Goal: Communication & Community: Answer question/provide support

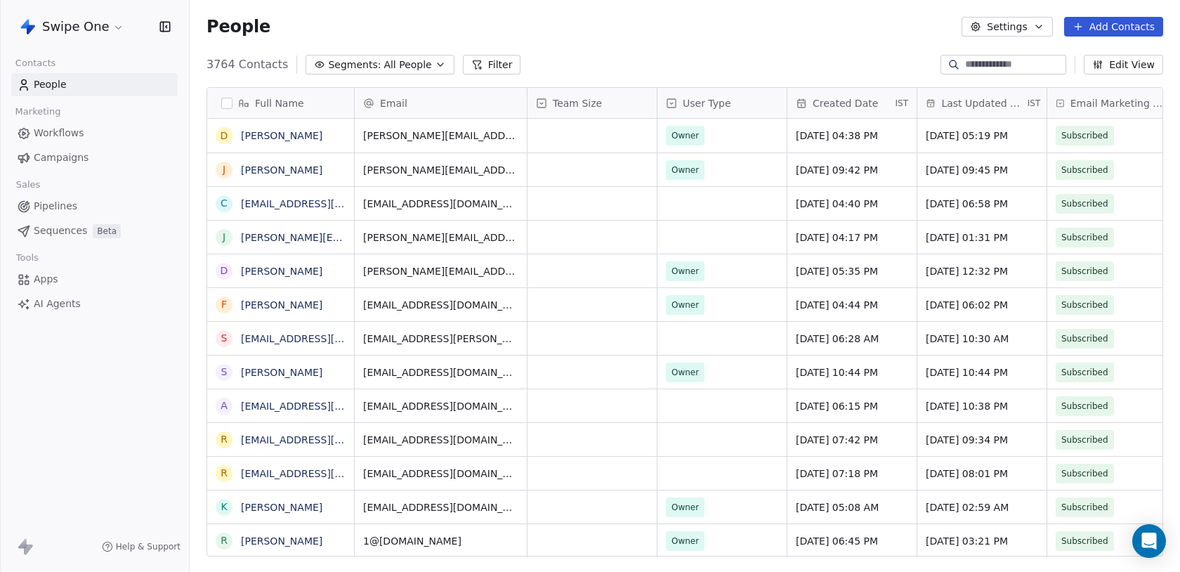
scroll to position [503, 991]
click at [77, 30] on html "Swipe One Contacts People Marketing Workflows Campaigns Sales Pipelines Sequenc…" at bounding box center [590, 286] width 1180 height 572
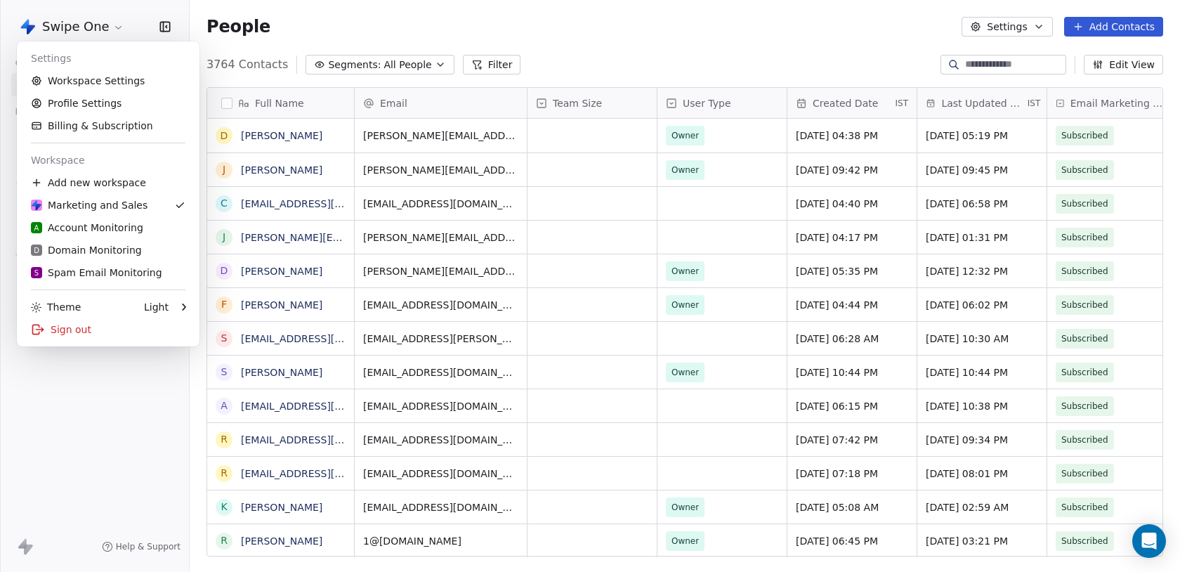
click at [107, 400] on html "Swipe One Contacts People Marketing Workflows Campaigns Sales Pipelines Sequenc…" at bounding box center [590, 286] width 1180 height 572
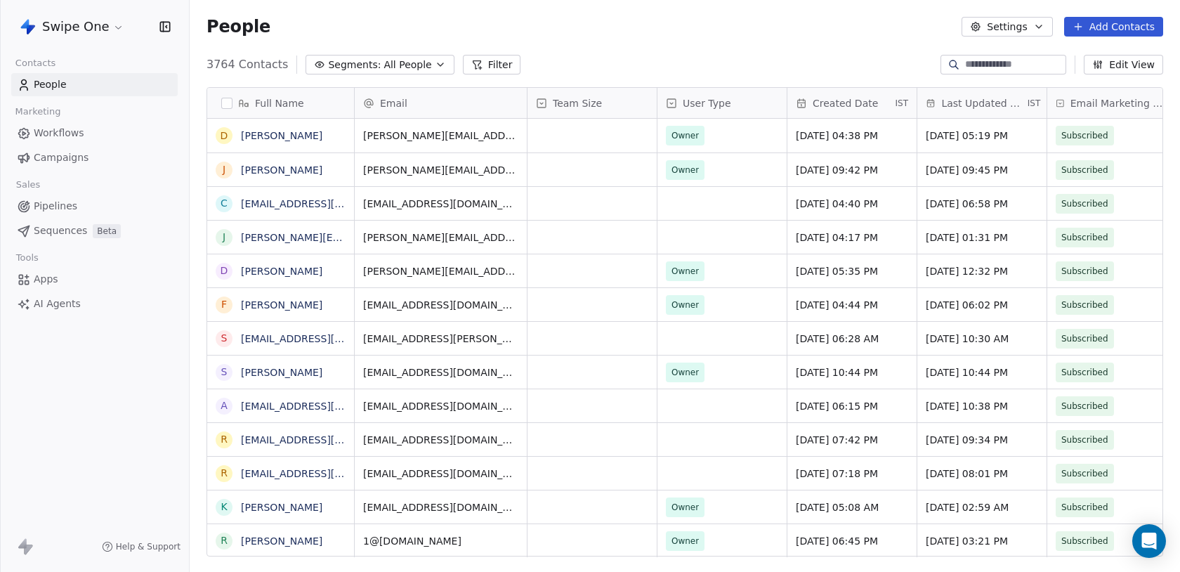
click at [89, 134] on link "Workflows" at bounding box center [94, 133] width 166 height 23
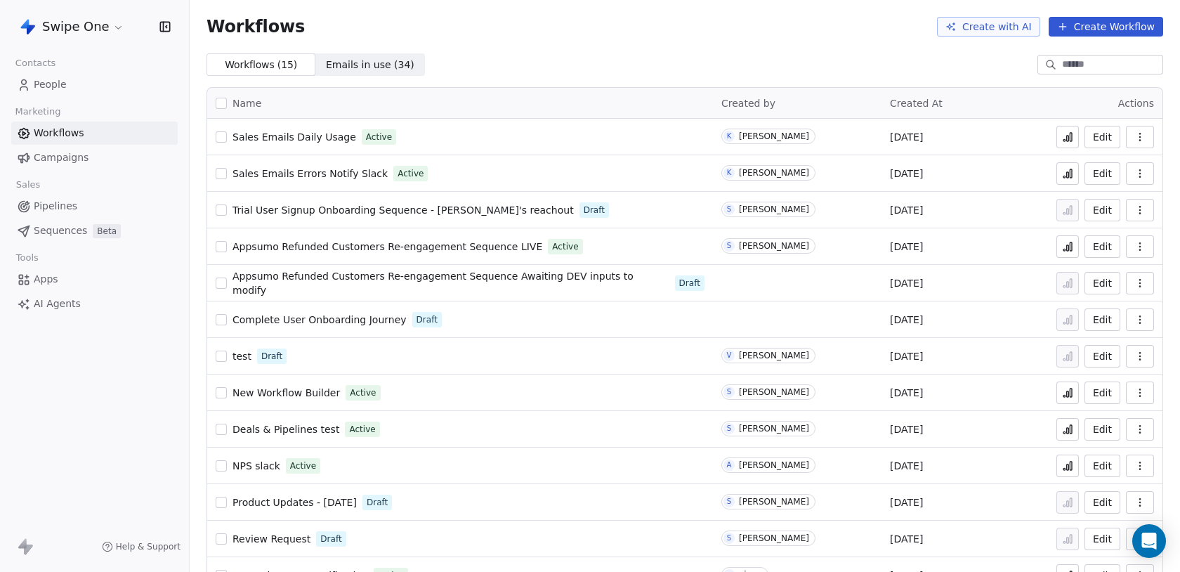
click at [86, 154] on link "Campaigns" at bounding box center [94, 157] width 166 height 23
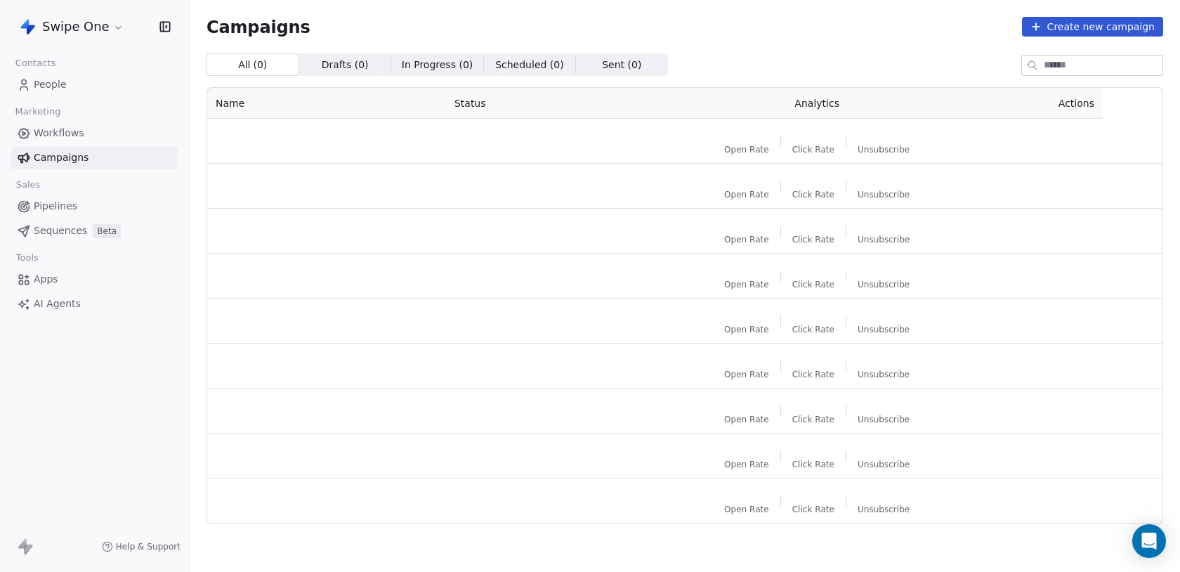
click at [79, 80] on link "People" at bounding box center [94, 84] width 166 height 23
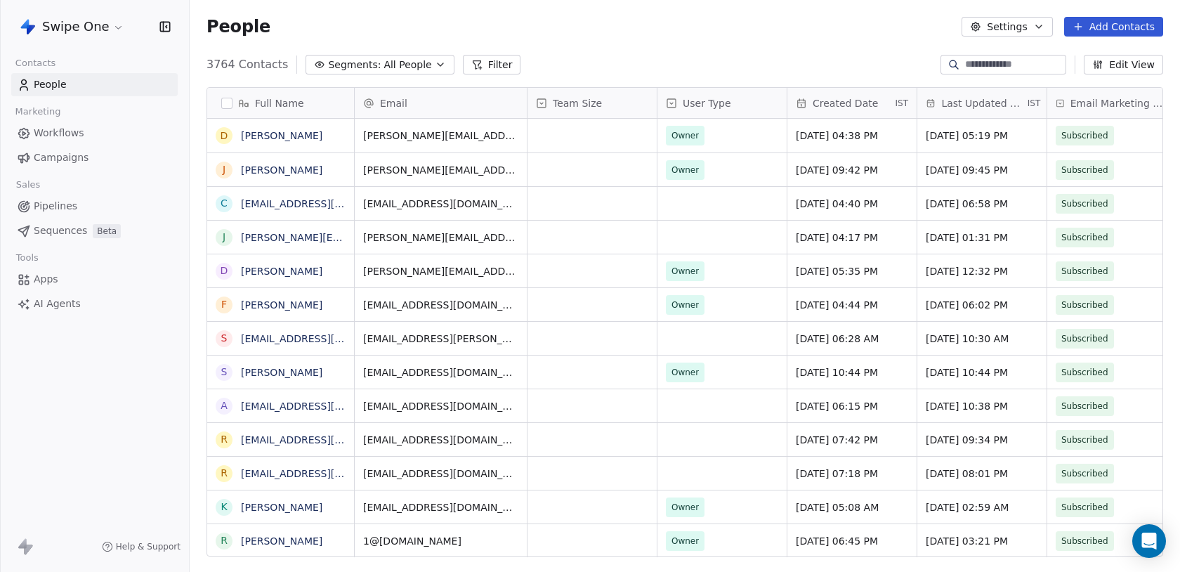
scroll to position [503, 991]
click at [79, 80] on link "People" at bounding box center [94, 84] width 166 height 23
click at [70, 202] on span "Pipelines" at bounding box center [56, 206] width 44 height 15
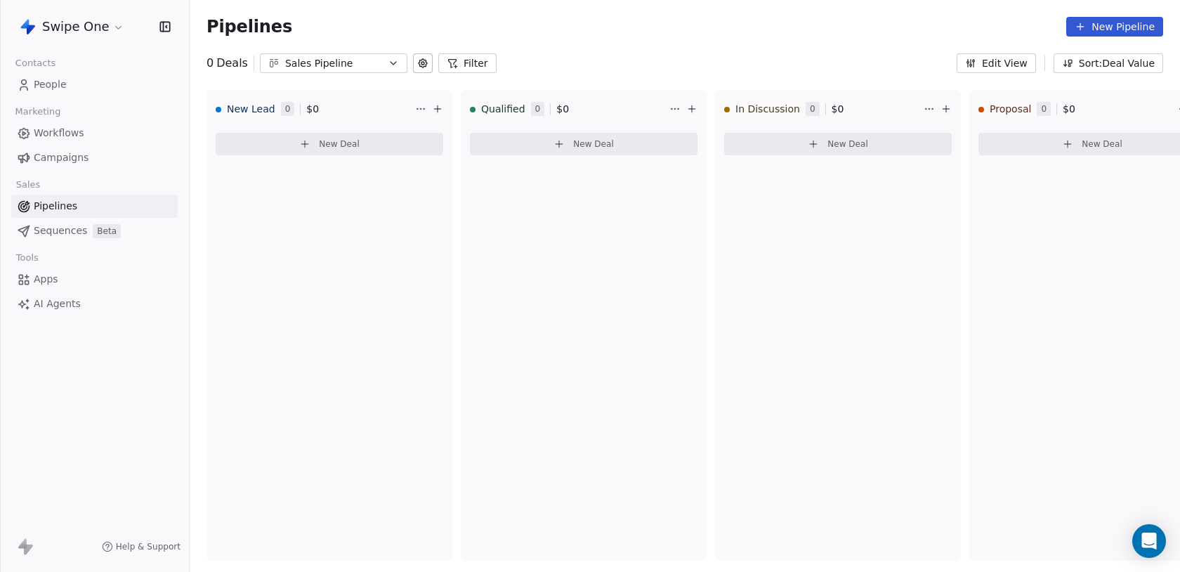
click at [70, 240] on link "Sequences Beta" at bounding box center [94, 230] width 166 height 23
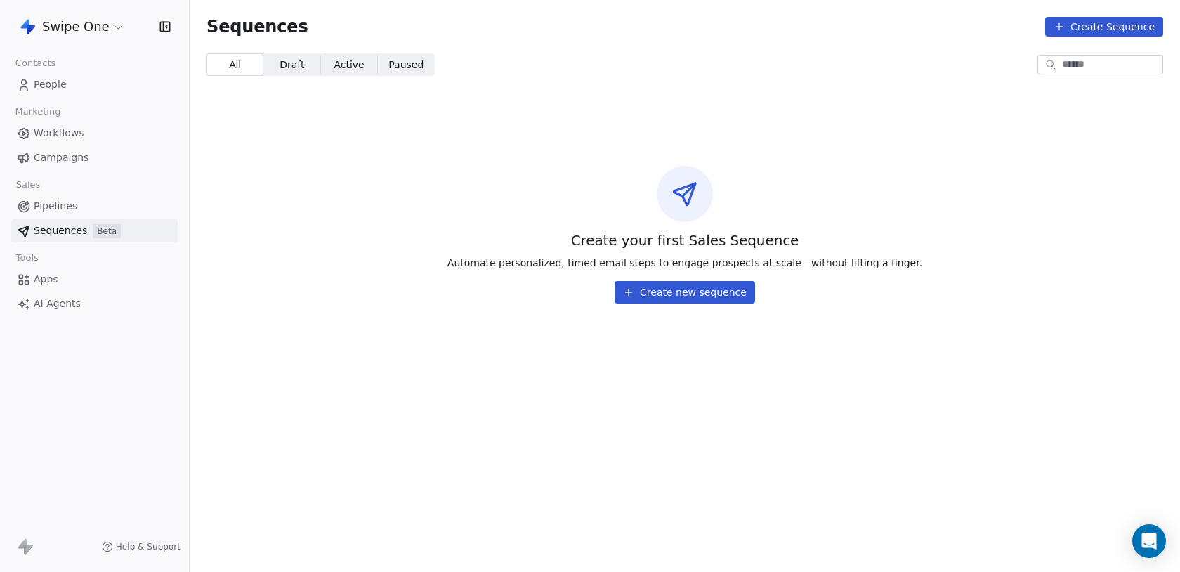
click at [72, 79] on link "People" at bounding box center [94, 84] width 166 height 23
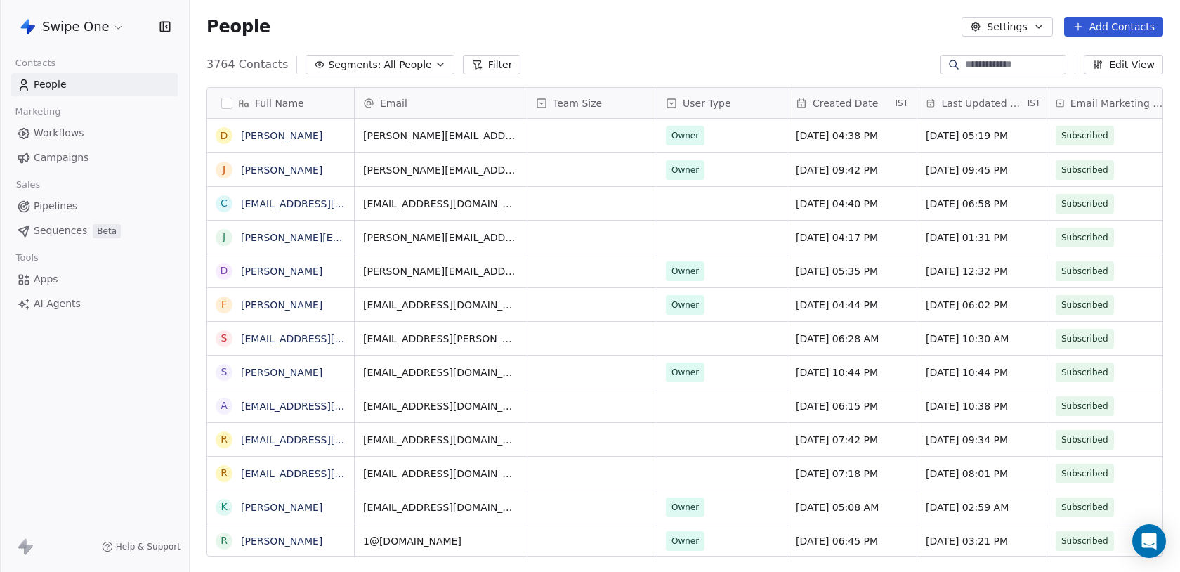
scroll to position [503, 991]
click at [953, 62] on div at bounding box center [954, 65] width 22 height 14
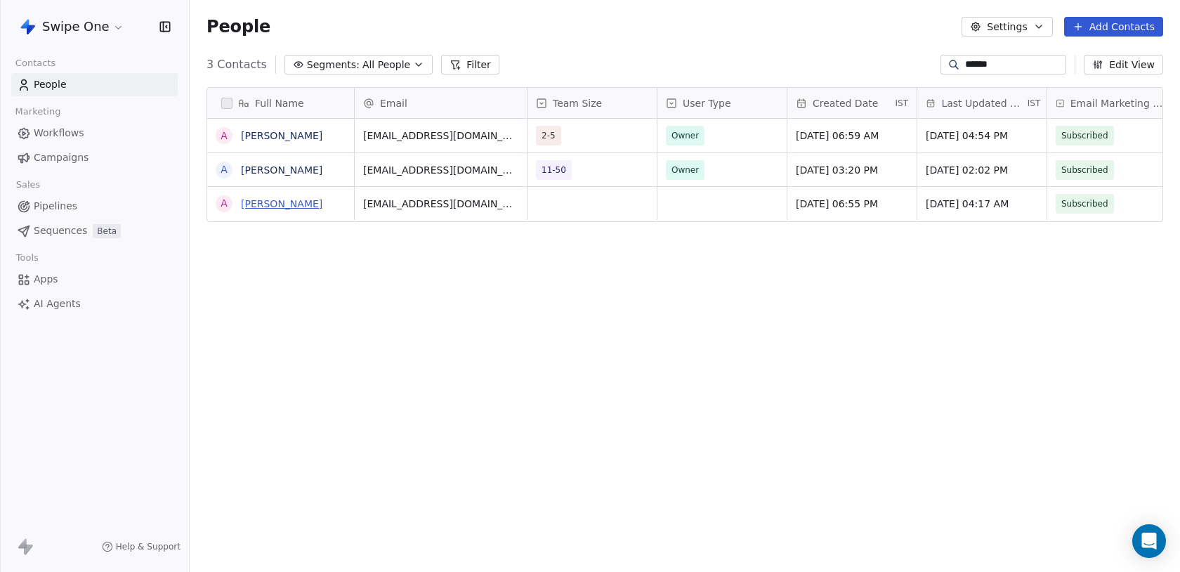
type input "******"
click at [303, 204] on link "Aditya Kanade" at bounding box center [281, 203] width 81 height 11
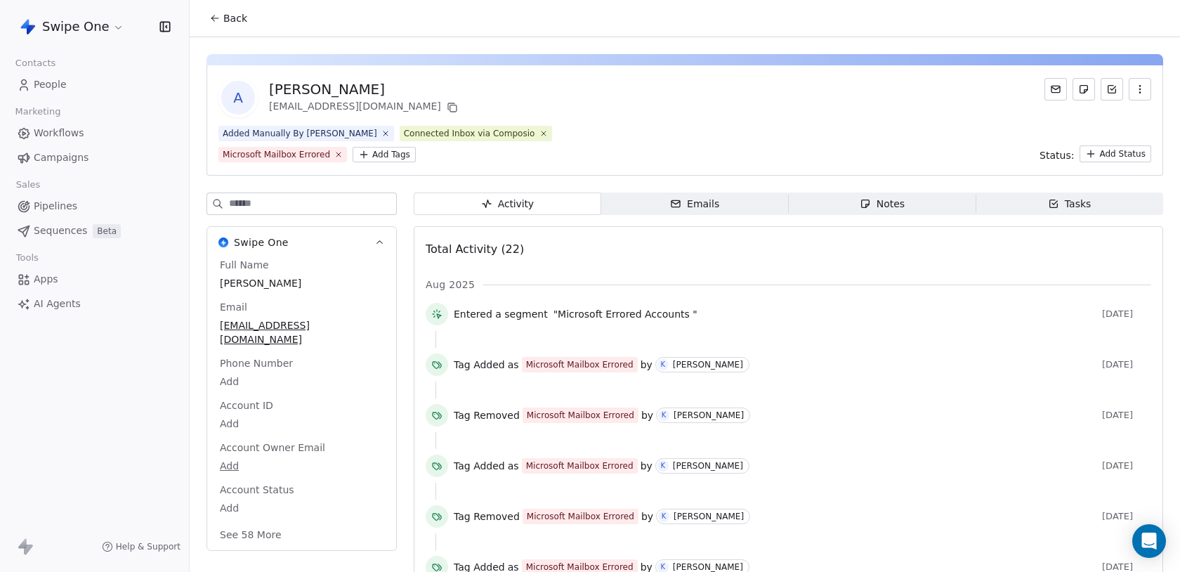
click at [680, 203] on icon "button" at bounding box center [676, 203] width 8 height 6
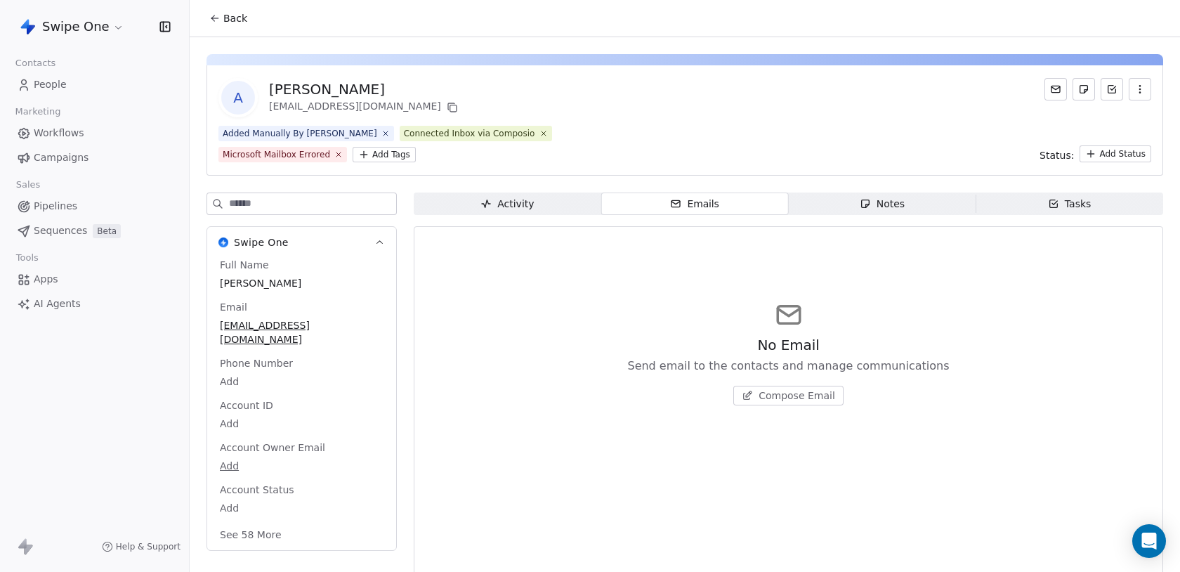
click at [783, 391] on span "Compose Email" at bounding box center [797, 395] width 77 height 14
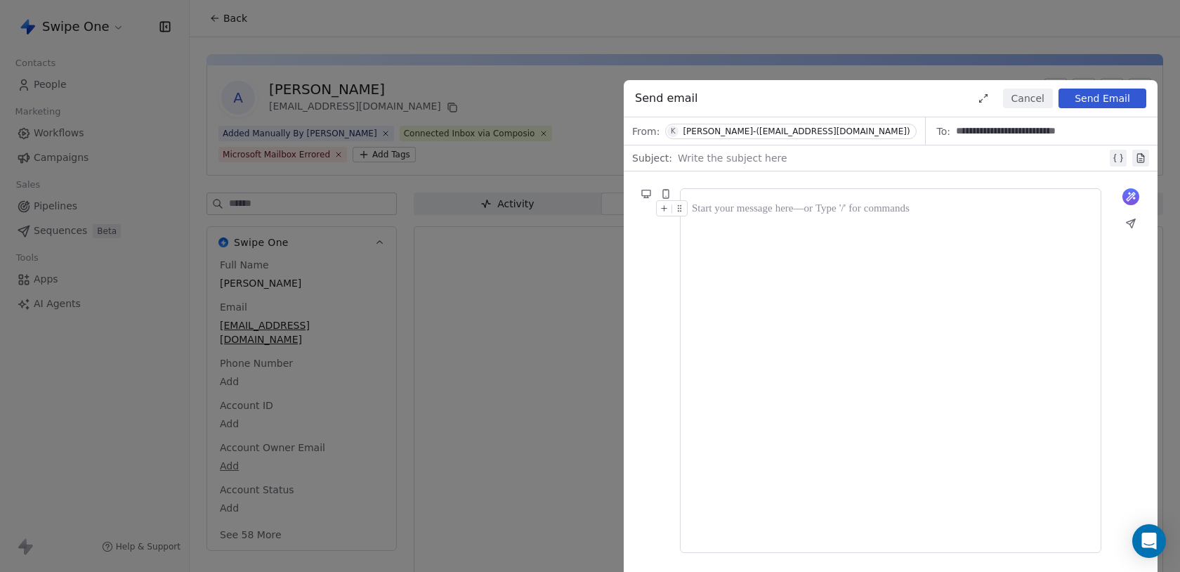
click at [716, 157] on div at bounding box center [892, 158] width 429 height 17
click at [757, 136] on span "K Ken Testing-(adityapk1998@gmail.com)" at bounding box center [790, 131] width 251 height 15
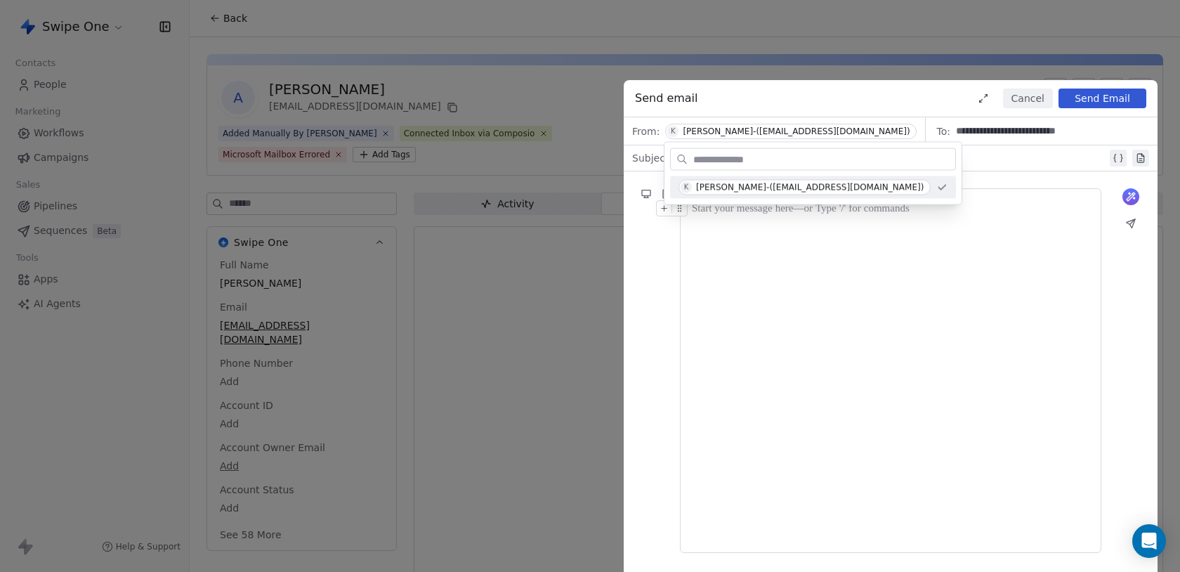
click at [757, 136] on span "K Ken Testing-(adityapk1998@gmail.com)" at bounding box center [790, 131] width 251 height 15
click at [950, 160] on div at bounding box center [892, 158] width 429 height 17
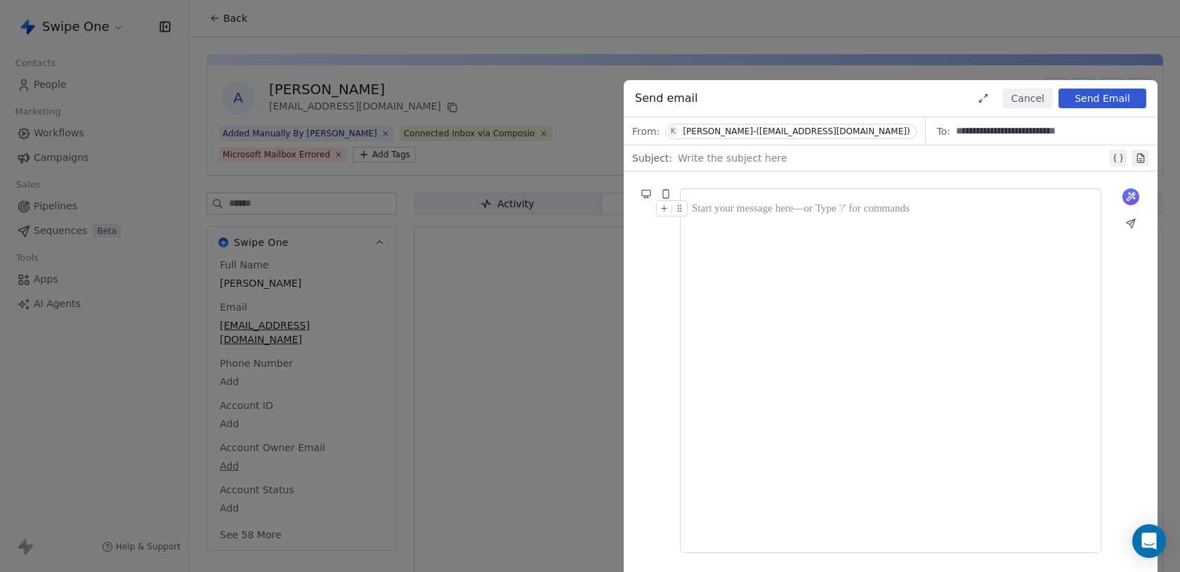
click at [950, 160] on div at bounding box center [892, 158] width 429 height 17
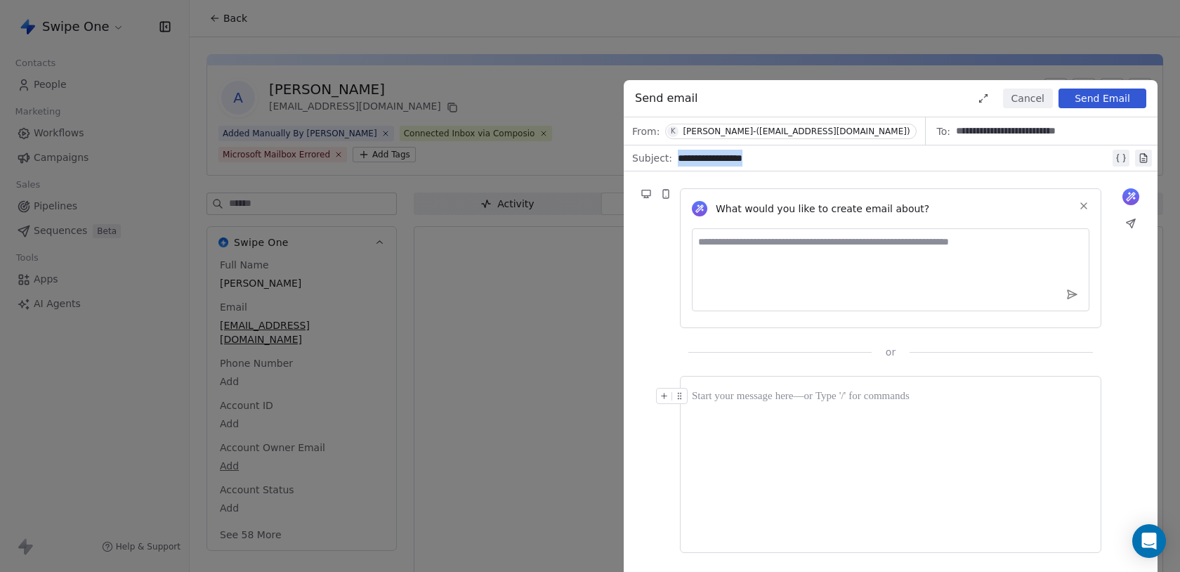
copy div "**********"
click at [970, 495] on div at bounding box center [891, 464] width 398 height 153
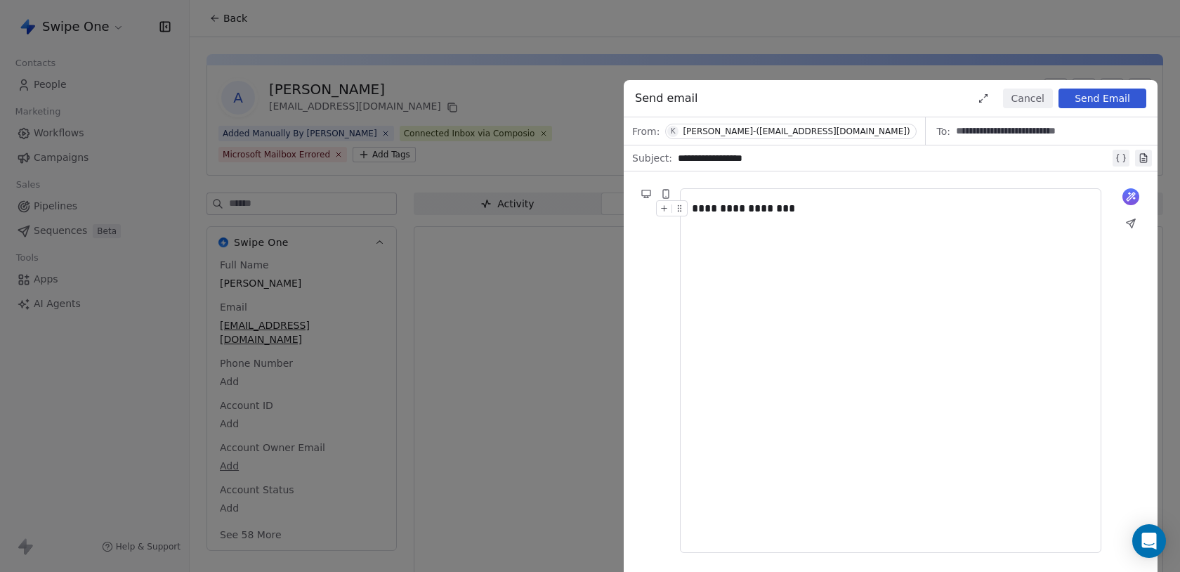
click at [1097, 100] on button "Send Email" at bounding box center [1103, 99] width 88 height 20
click at [1020, 97] on button "Cancel" at bounding box center [1028, 99] width 50 height 20
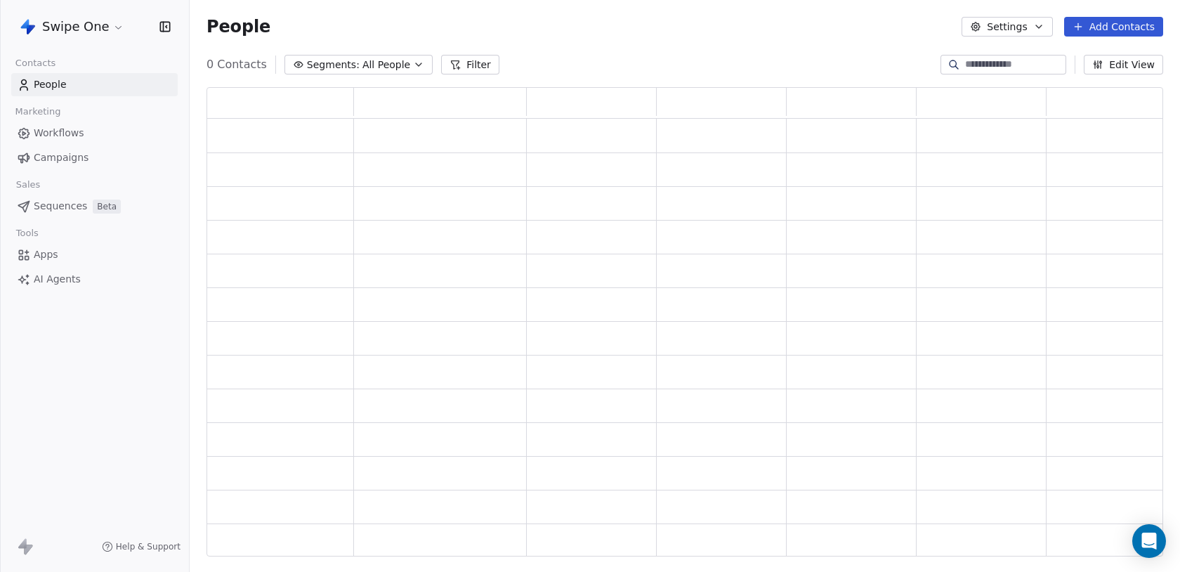
scroll to position [469, 957]
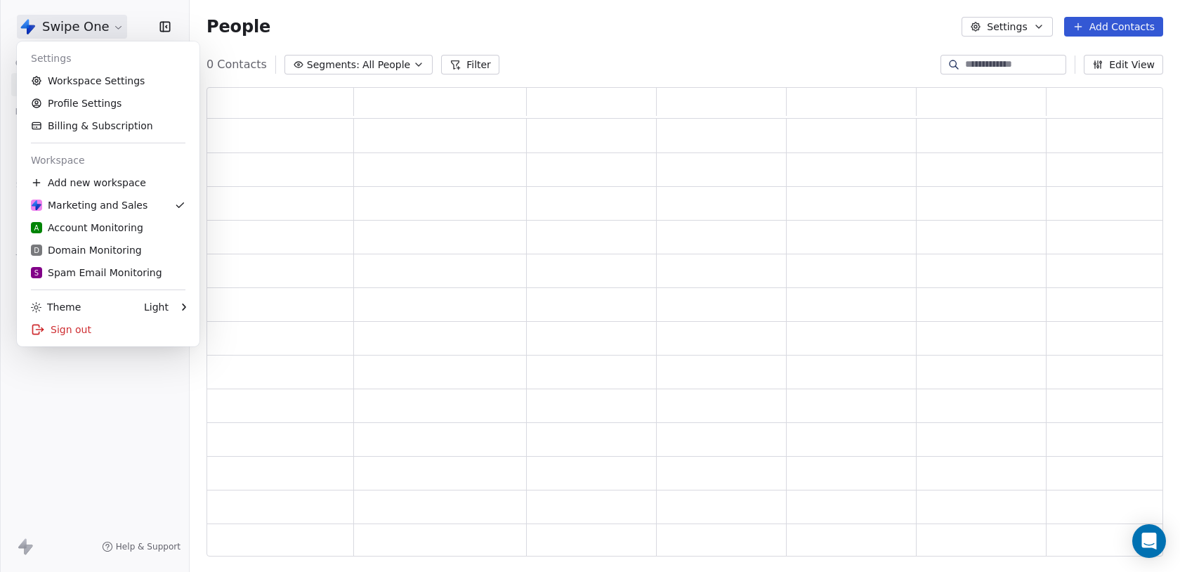
click at [109, 28] on html "Swipe One Contacts People Marketing Workflows Campaigns Sales Pipelines Sequenc…" at bounding box center [590, 286] width 1180 height 572
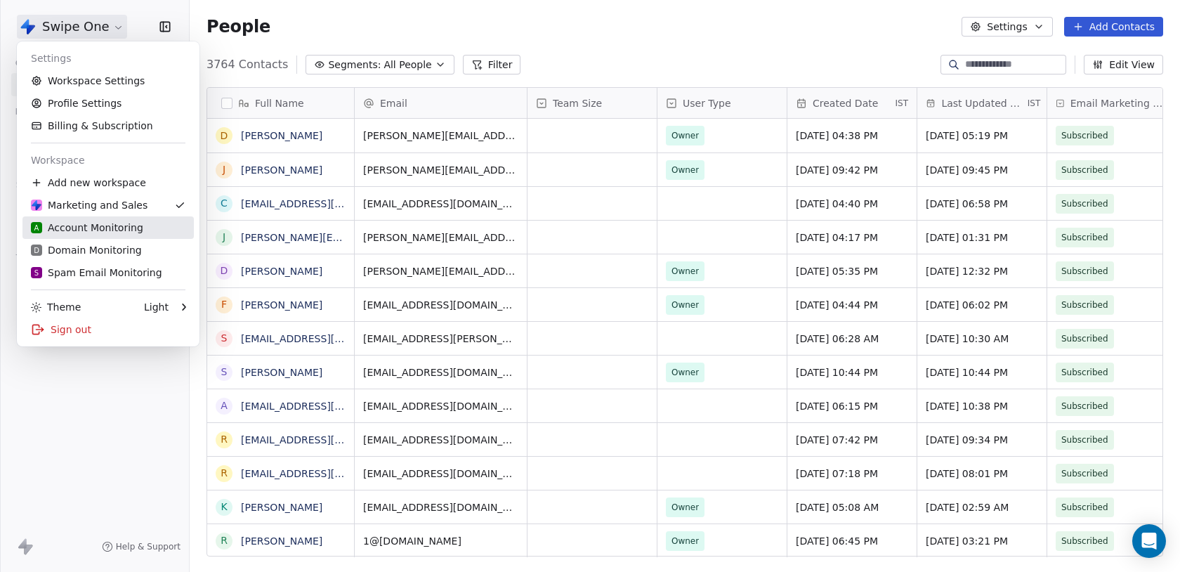
scroll to position [503, 991]
click at [75, 395] on html "Swipe One Contacts People Marketing Workflows Campaigns Sales Pipelines Sequenc…" at bounding box center [590, 286] width 1180 height 572
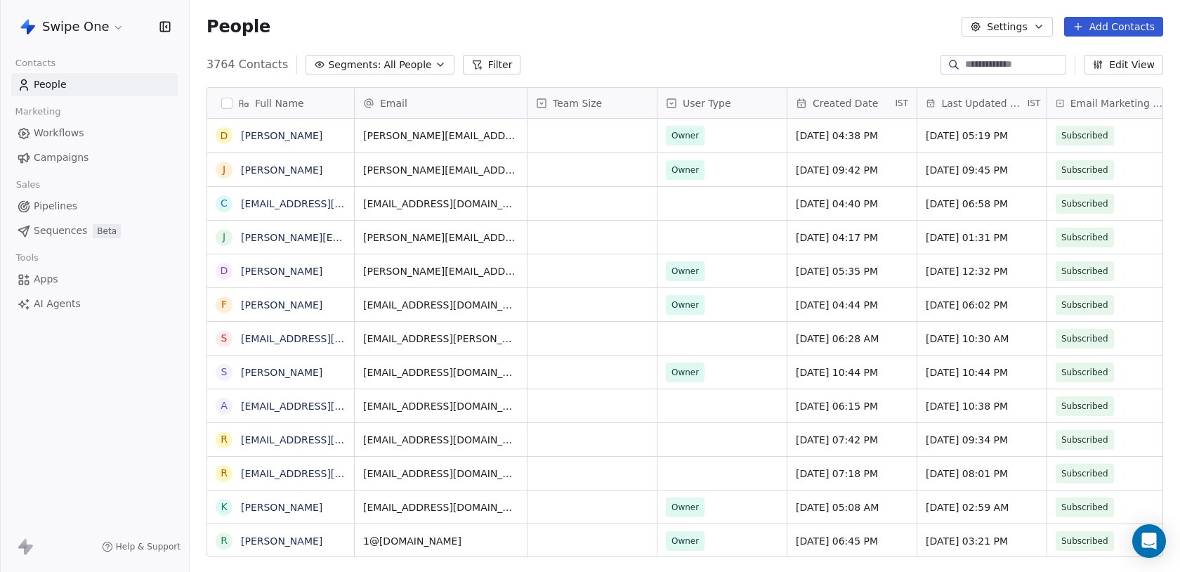
click at [75, 155] on span "Campaigns" at bounding box center [61, 157] width 55 height 15
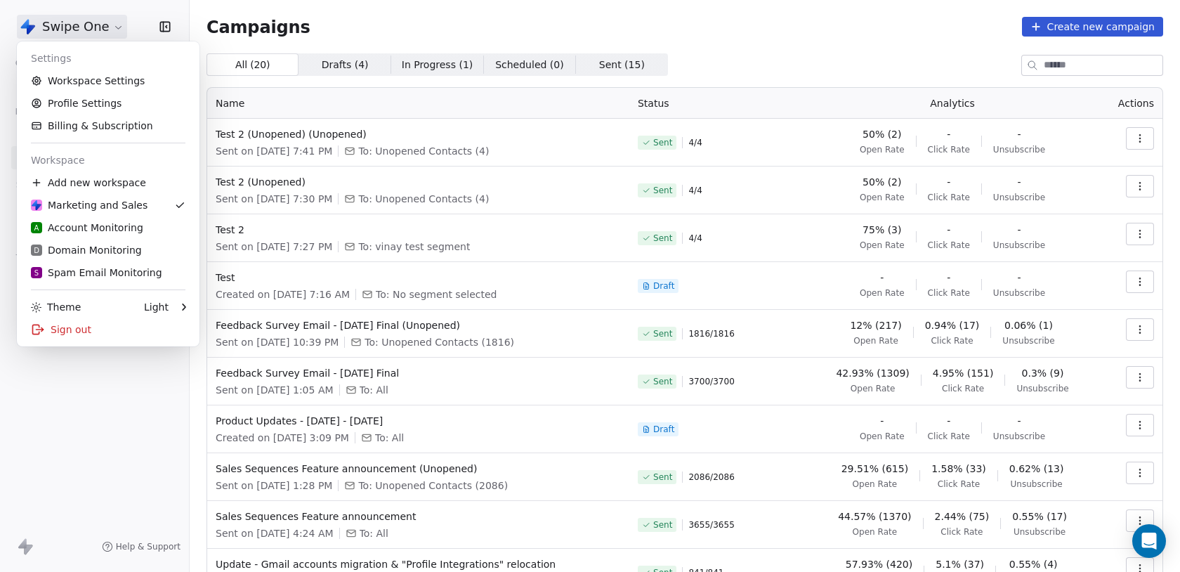
click at [66, 15] on html "Swipe One Contacts People Marketing Workflows Campaigns Sales Pipelines Sequenc…" at bounding box center [590, 286] width 1180 height 572
click at [61, 431] on html "Swipe One Contacts People Marketing Workflows Campaigns Sales Pipelines Sequenc…" at bounding box center [590, 286] width 1180 height 572
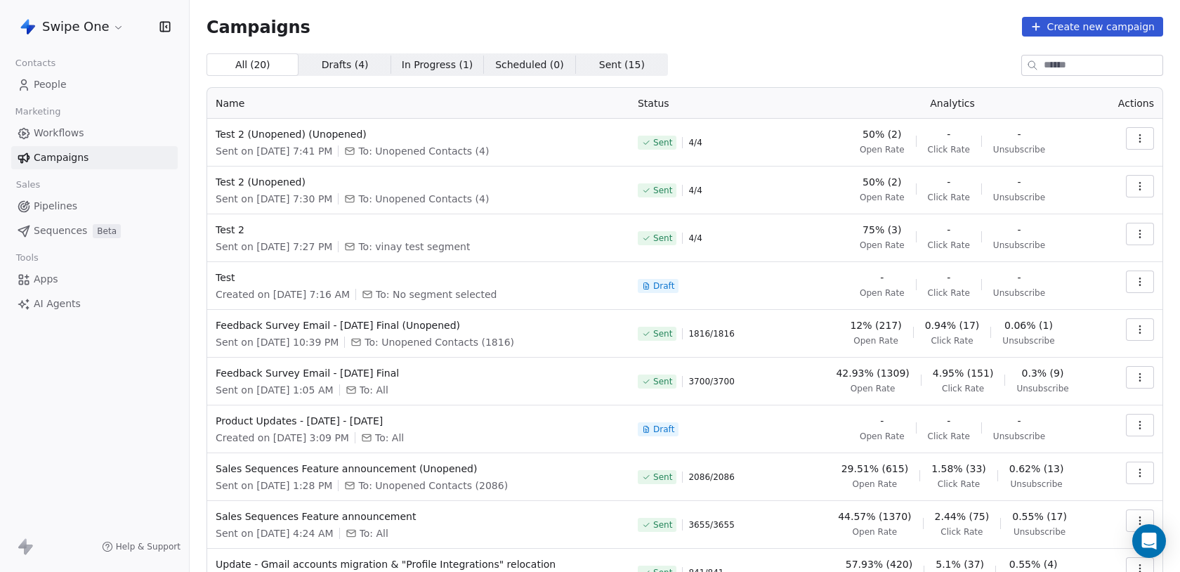
click at [81, 84] on link "People" at bounding box center [94, 84] width 166 height 23
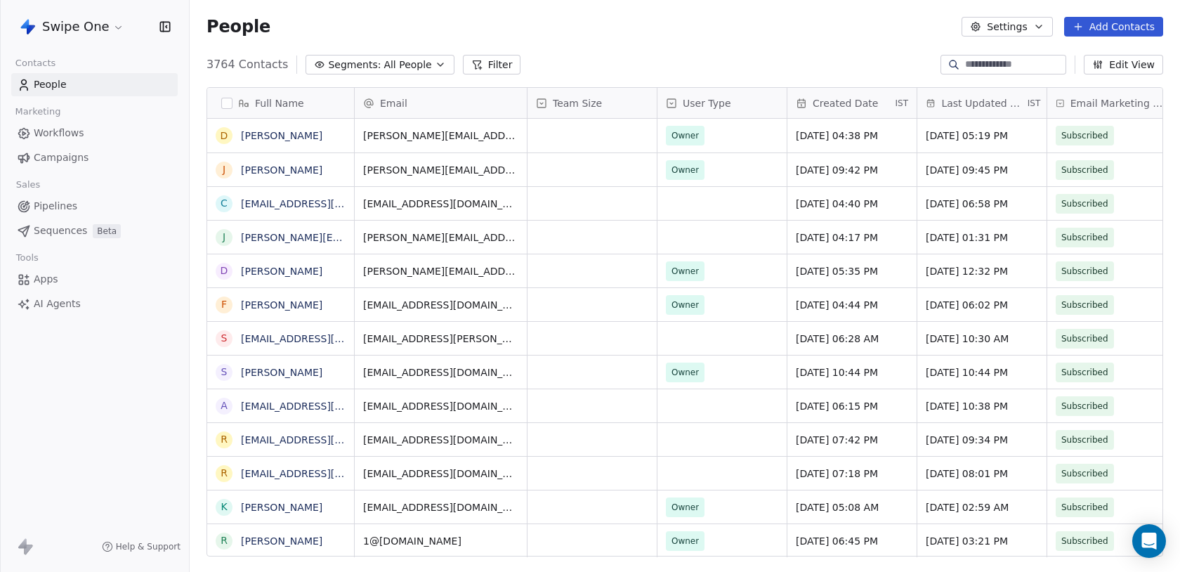
scroll to position [503, 991]
click at [81, 153] on span "Campaigns" at bounding box center [61, 157] width 55 height 15
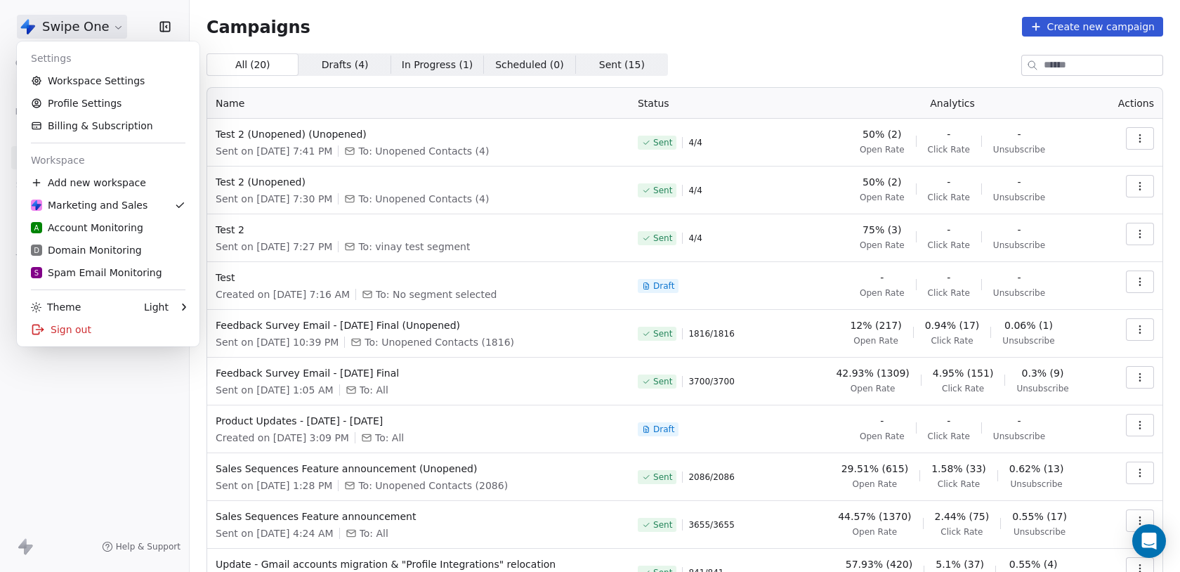
click at [96, 30] on html "Swipe One Contacts People Marketing Workflows Campaigns Sales Pipelines Sequenc…" at bounding box center [590, 286] width 1180 height 572
click at [24, 466] on html "Swipe One Contacts People Marketing Workflows Campaigns Sales Pipelines Sequenc…" at bounding box center [590, 286] width 1180 height 572
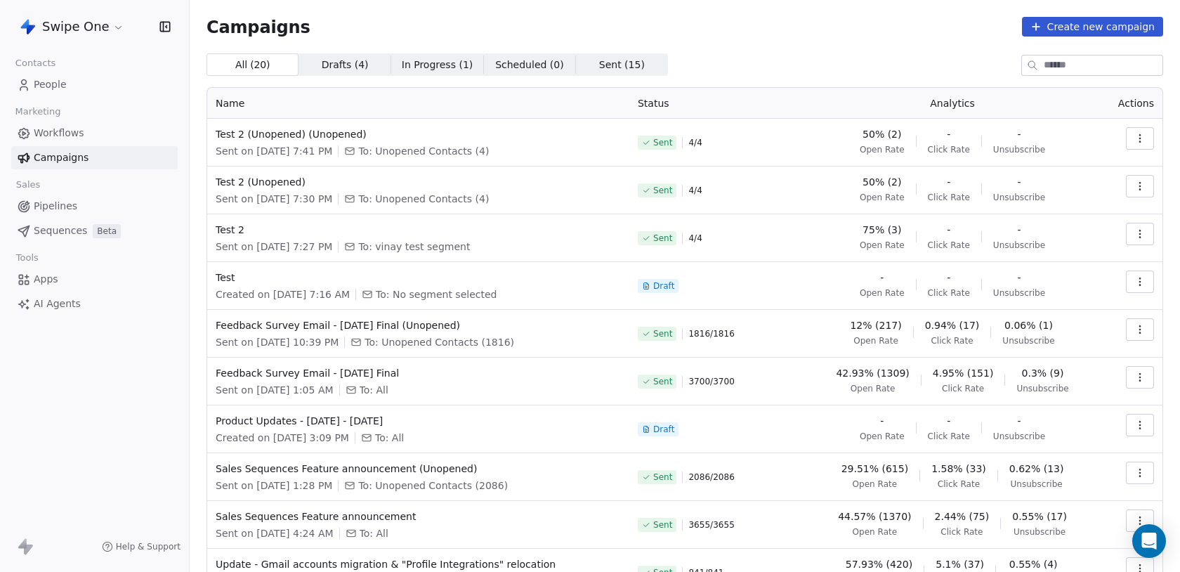
click at [72, 78] on link "People" at bounding box center [94, 84] width 166 height 23
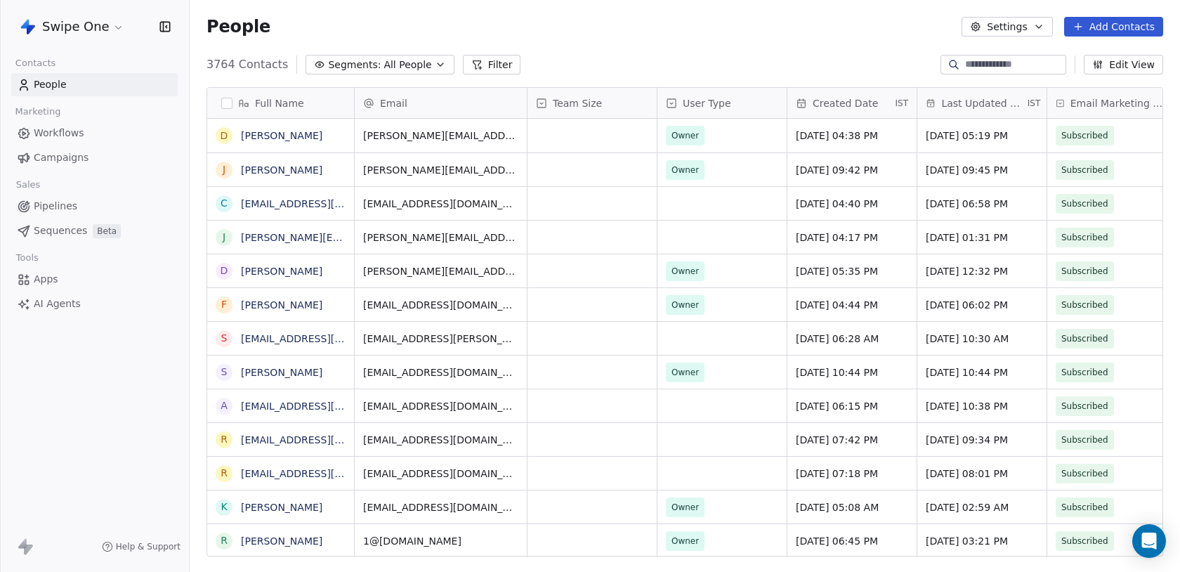
scroll to position [503, 991]
click at [82, 131] on link "Workflows" at bounding box center [94, 133] width 166 height 23
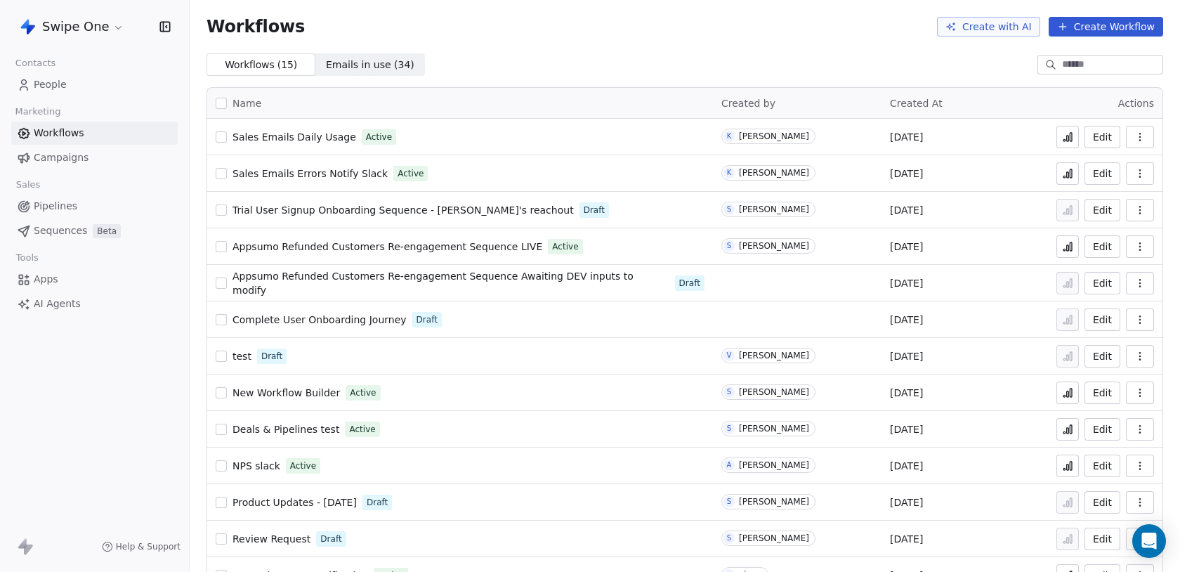
click at [68, 84] on link "People" at bounding box center [94, 84] width 166 height 23
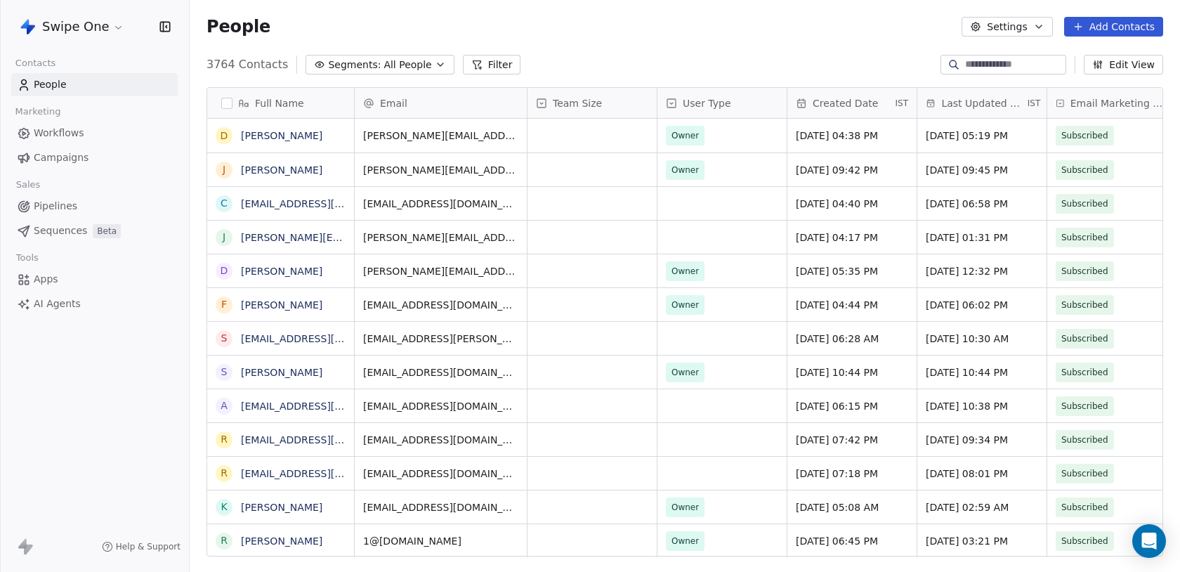
scroll to position [503, 991]
click at [78, 20] on html "Swipe One Contacts People Marketing Workflows Campaigns Sales Pipelines Sequenc…" at bounding box center [590, 286] width 1180 height 572
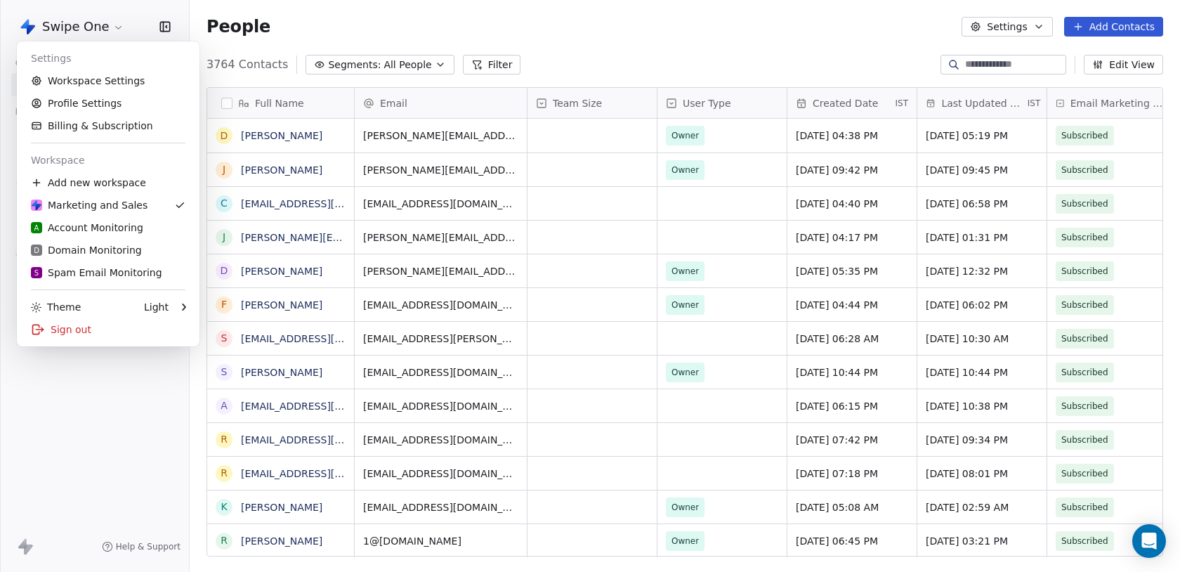
click at [77, 414] on html "Swipe One Contacts People Marketing Workflows Campaigns Sales Pipelines Sequenc…" at bounding box center [590, 286] width 1180 height 572
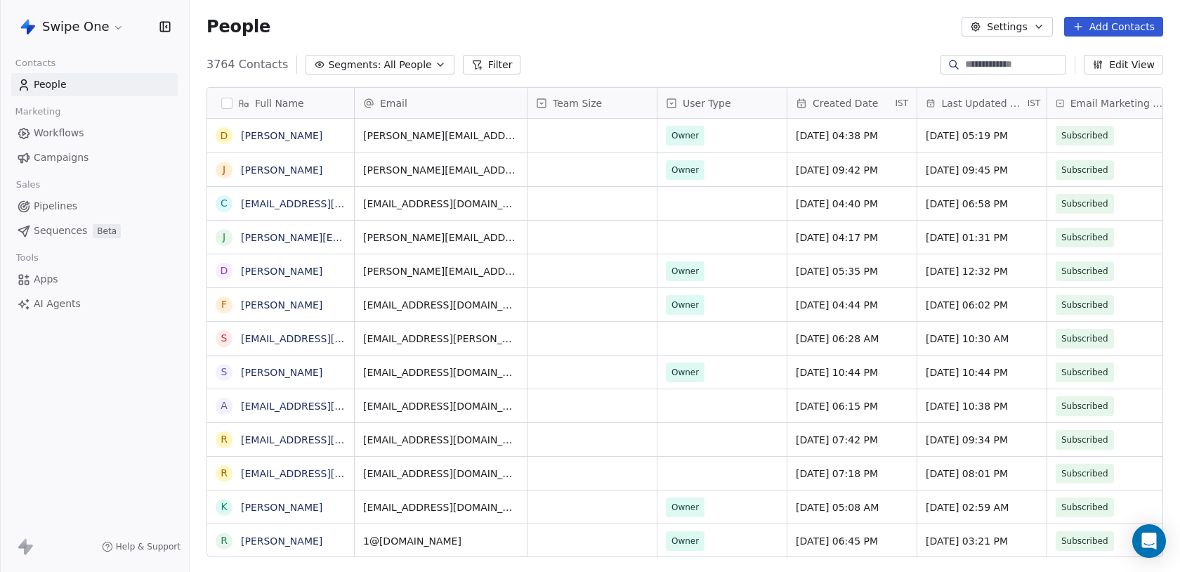
click at [81, 34] on html "Swipe One Contacts People Marketing Workflows Campaigns Sales Pipelines Sequenc…" at bounding box center [590, 286] width 1180 height 572
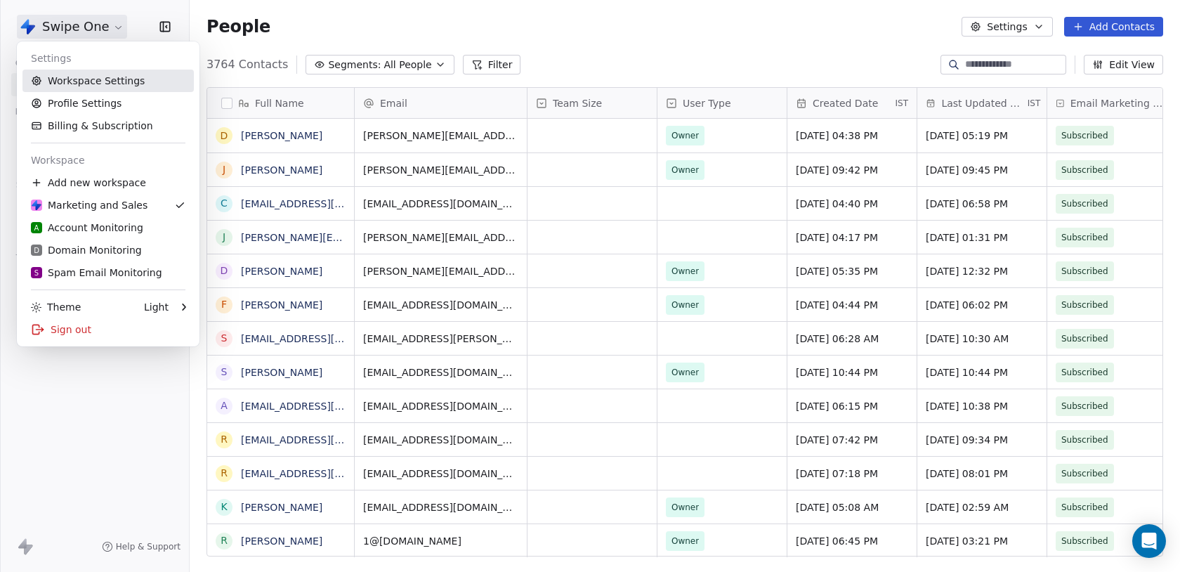
click at [79, 75] on link "Workspace Settings" at bounding box center [107, 81] width 171 height 22
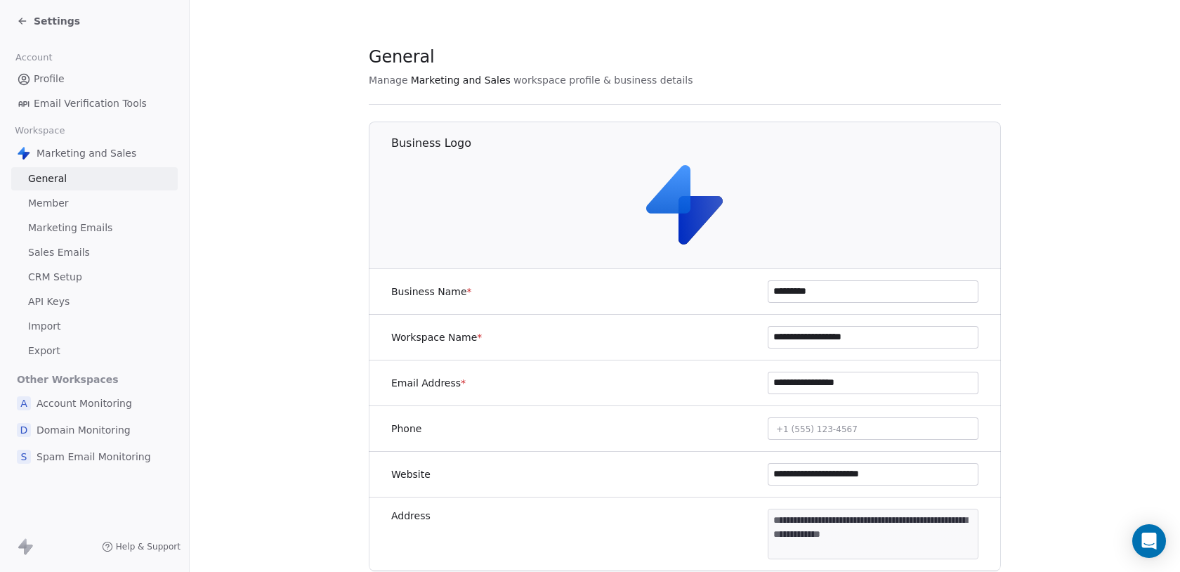
scroll to position [633, 0]
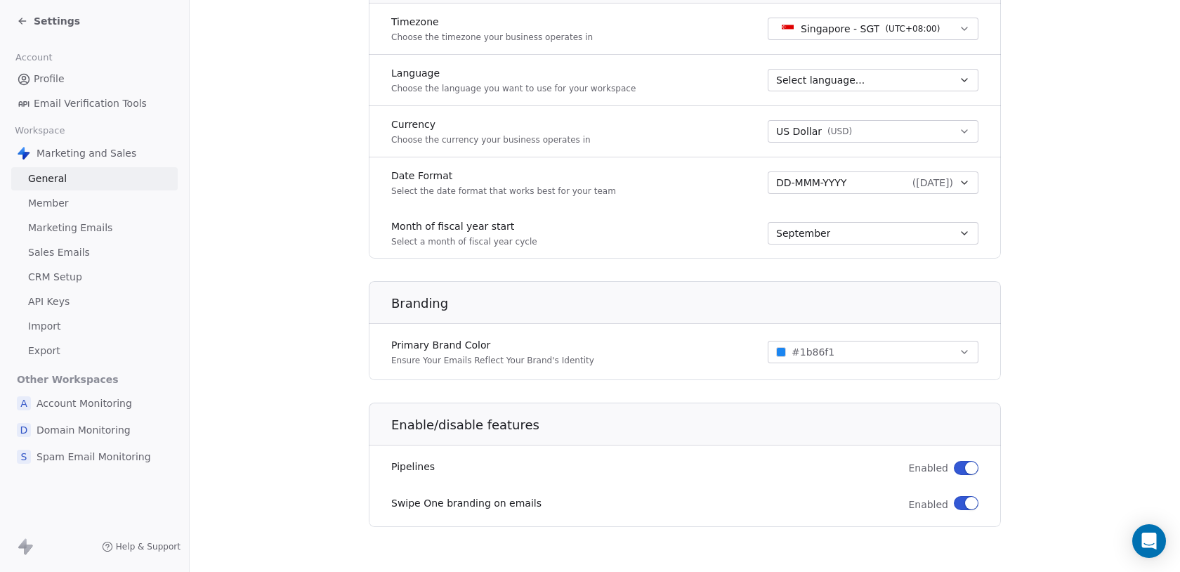
click at [91, 251] on link "Sales Emails" at bounding box center [94, 252] width 166 height 23
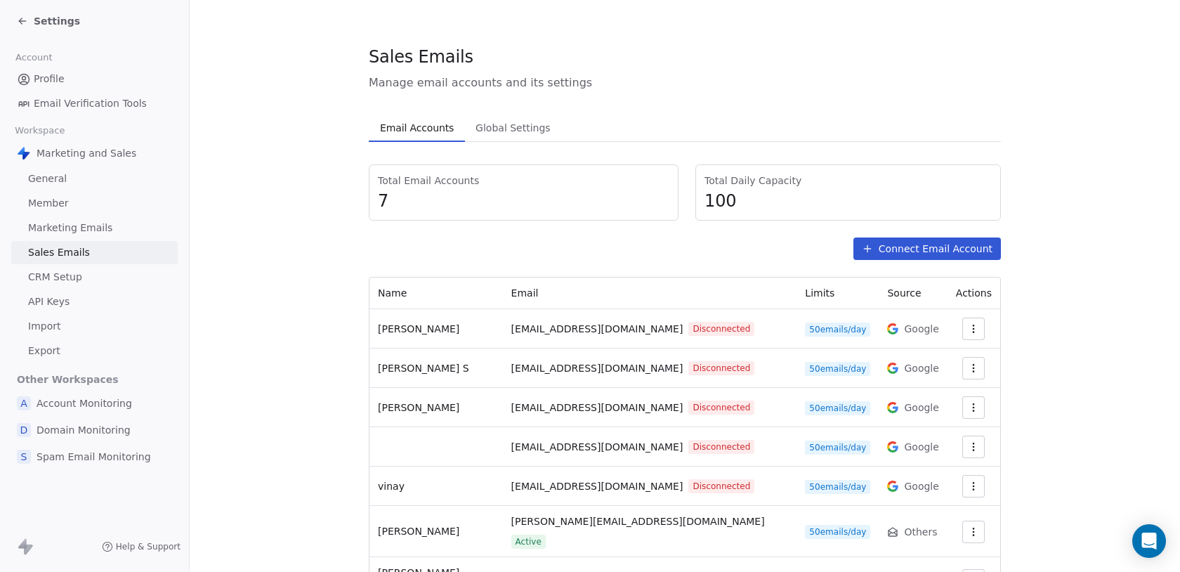
scroll to position [58, 0]
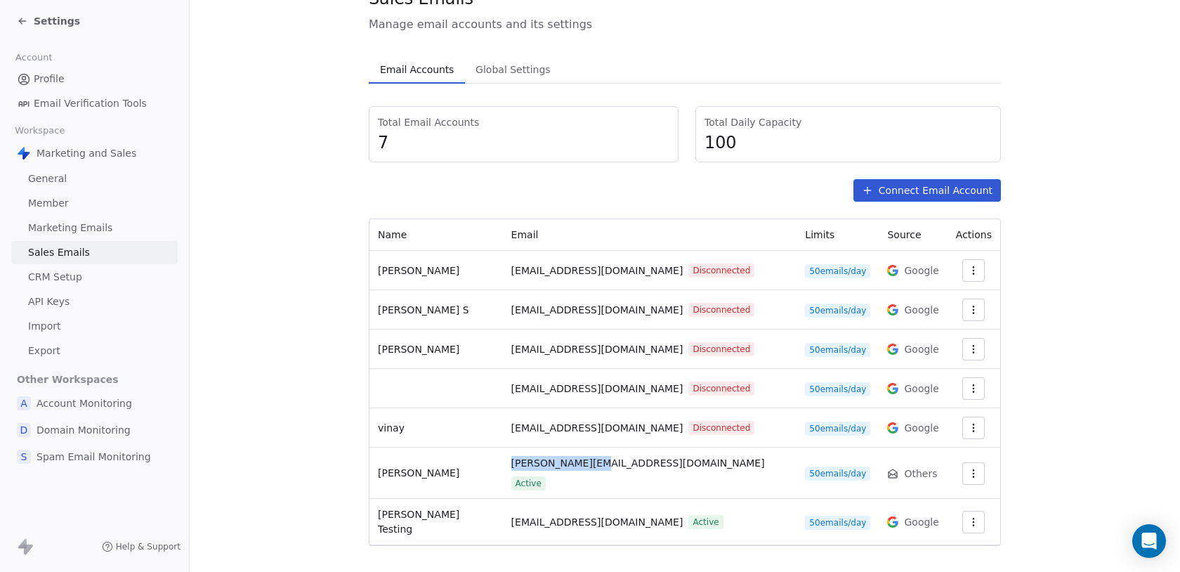
drag, startPoint x: 607, startPoint y: 471, endPoint x: 514, endPoint y: 471, distance: 92.7
click at [514, 471] on td "[PERSON_NAME][EMAIL_ADDRESS][DOMAIN_NAME] Active" at bounding box center [650, 472] width 294 height 51
drag, startPoint x: 523, startPoint y: 507, endPoint x: 705, endPoint y: 508, distance: 181.9
click at [705, 515] on div "[EMAIL_ADDRESS][DOMAIN_NAME] Active" at bounding box center [649, 522] width 277 height 15
click at [44, 19] on span "Settings" at bounding box center [57, 21] width 46 height 14
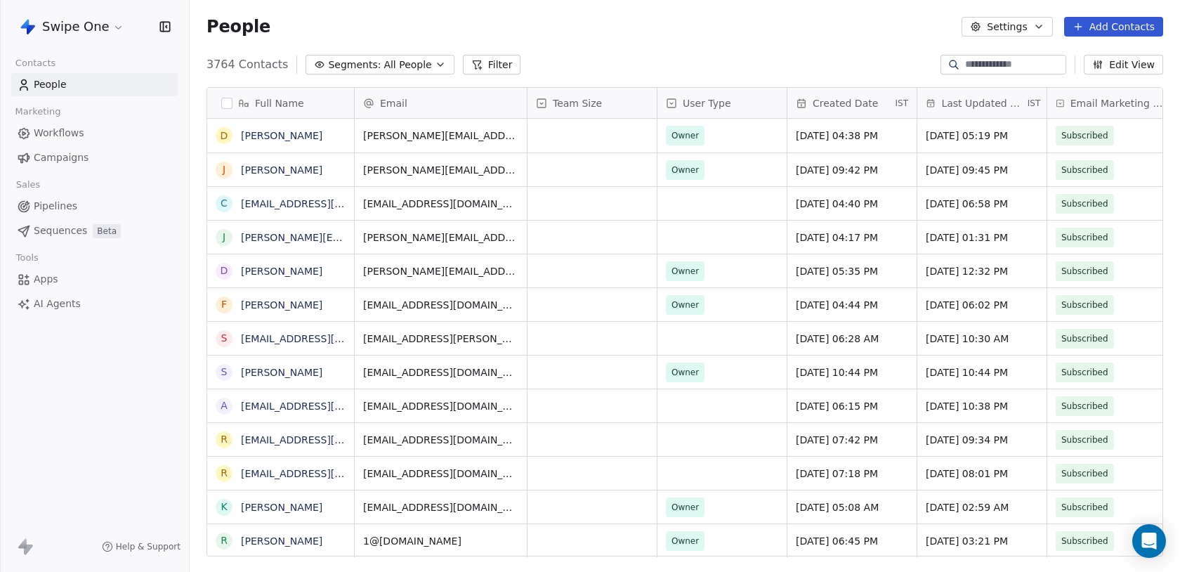
scroll to position [503, 991]
click at [44, 21] on html "Swipe One Contacts People Marketing Workflows Campaigns Sales Pipelines Sequenc…" at bounding box center [590, 286] width 1180 height 572
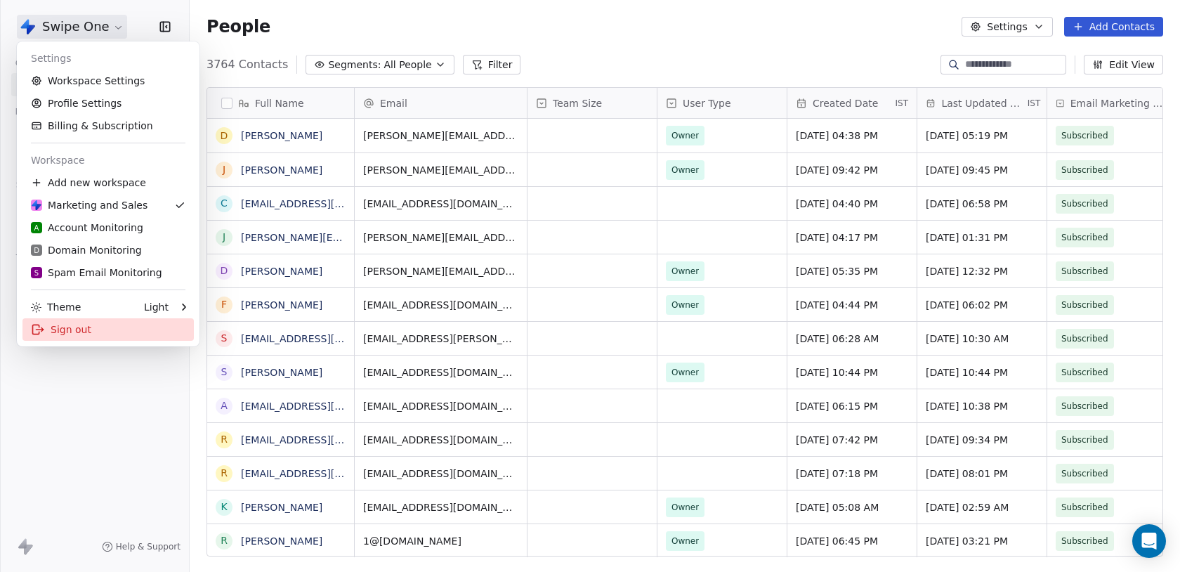
click at [74, 329] on div "Sign out" at bounding box center [107, 329] width 171 height 22
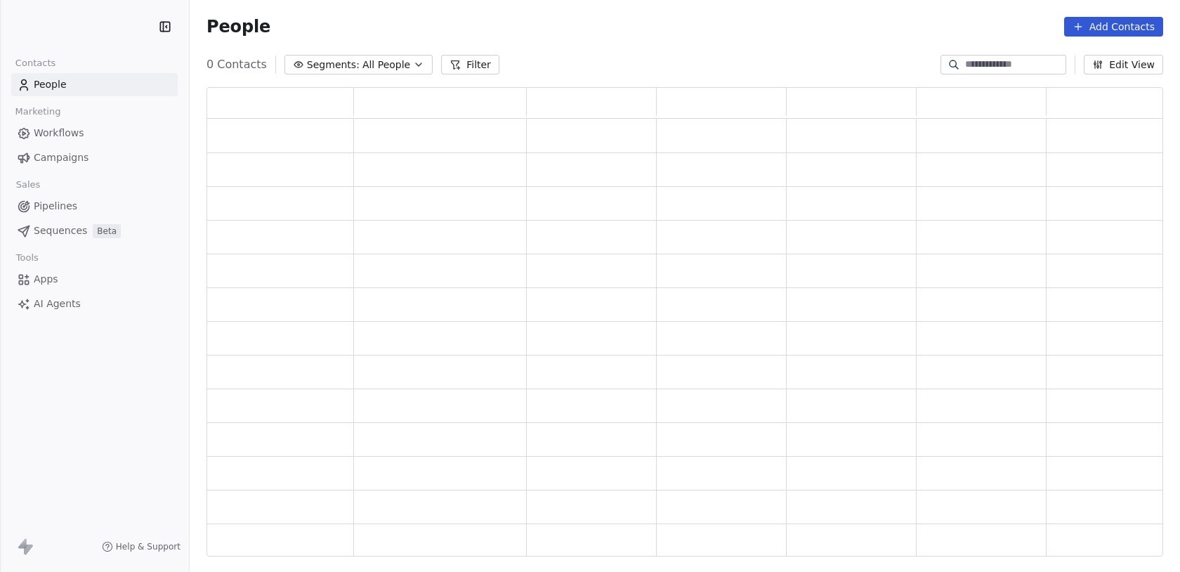
scroll to position [469, 957]
